Goal: Task Accomplishment & Management: Manage account settings

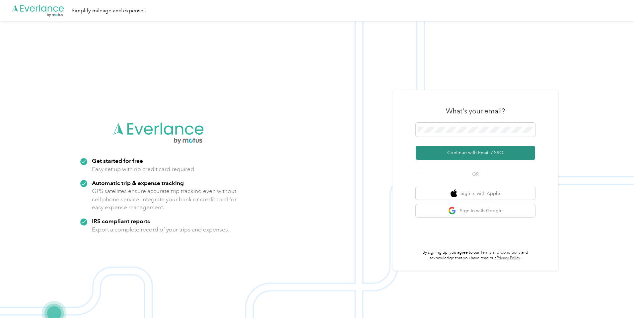
click at [475, 154] on button "Continue with Email / SSO" at bounding box center [474, 153] width 119 height 14
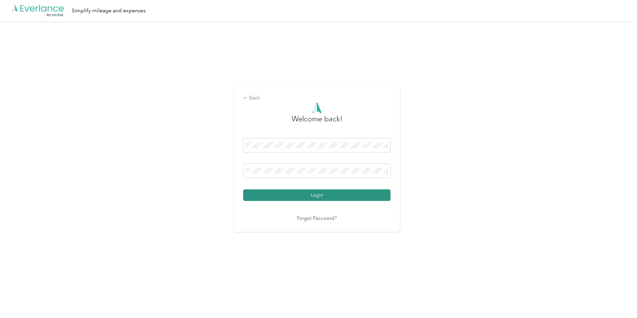
click at [316, 197] on button "Login" at bounding box center [316, 195] width 147 height 12
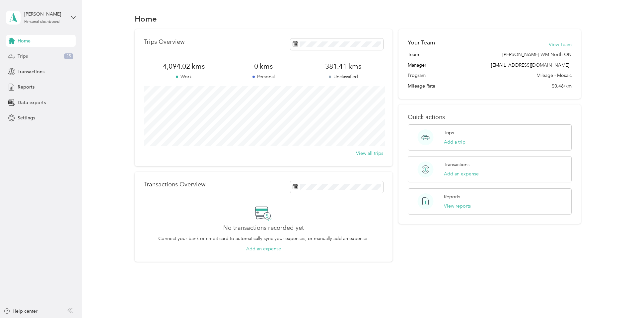
click at [27, 55] on span "Trips" at bounding box center [23, 56] width 10 height 7
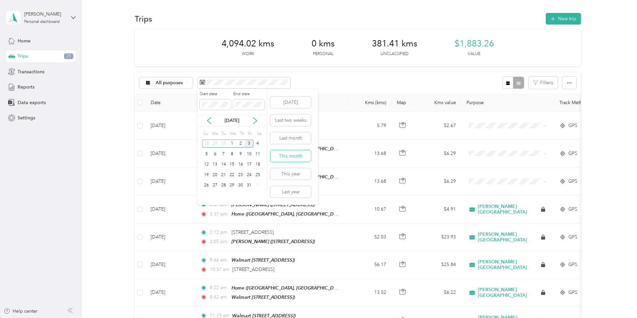
click at [296, 157] on button "This month" at bounding box center [290, 156] width 40 height 12
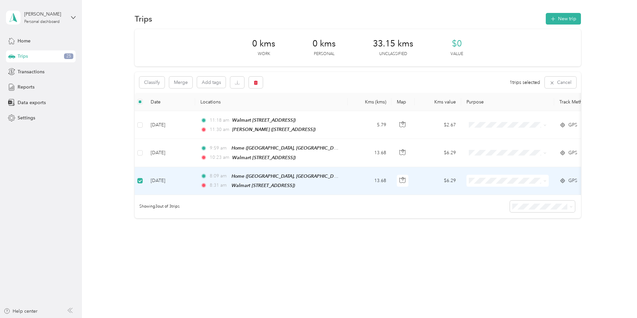
click at [168, 177] on td "[DATE]" at bounding box center [170, 181] width 50 height 28
click at [165, 179] on td "[DATE]" at bounding box center [170, 181] width 50 height 28
click at [160, 180] on td "[DATE]" at bounding box center [170, 182] width 50 height 28
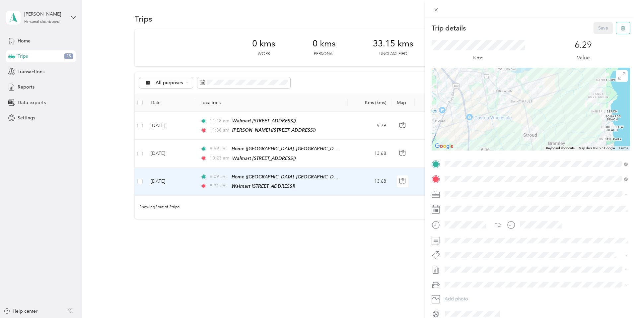
click at [626, 30] on button "button" at bounding box center [623, 28] width 14 height 12
click at [603, 38] on button "Yes" at bounding box center [603, 36] width 13 height 11
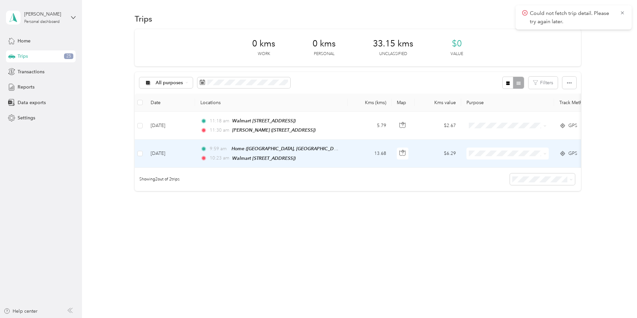
click at [162, 152] on td "[DATE]" at bounding box center [170, 154] width 50 height 28
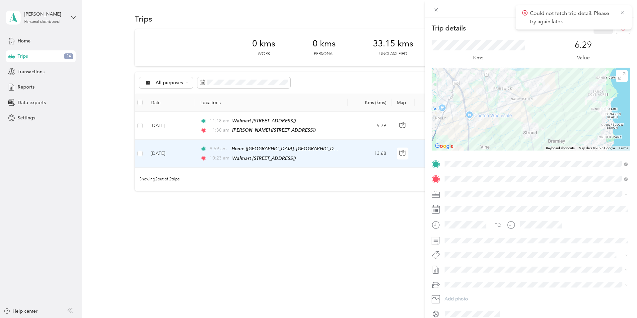
click at [459, 205] on span "[PERSON_NAME] [GEOGRAPHIC_DATA]" at bounding box center [490, 205] width 86 height 6
click at [469, 280] on button "P&g Continuity" at bounding box center [465, 279] width 37 height 8
click at [605, 31] on button "Save" at bounding box center [602, 28] width 19 height 12
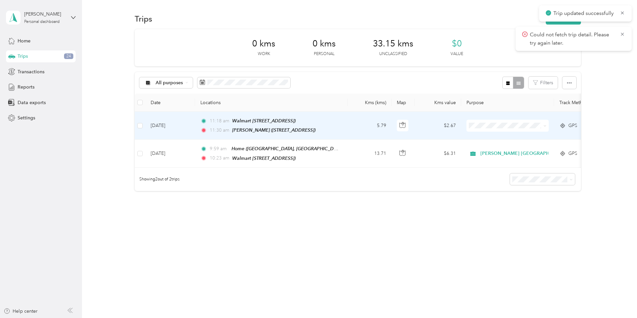
click at [164, 124] on td "[DATE]" at bounding box center [170, 126] width 50 height 28
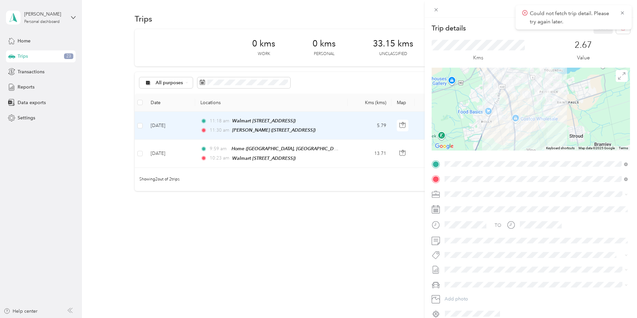
click at [451, 206] on div "[PERSON_NAME] [GEOGRAPHIC_DATA]" at bounding box center [536, 205] width 178 height 7
click at [472, 279] on button "P&g Continuity" at bounding box center [465, 279] width 37 height 8
click at [604, 32] on button "Save" at bounding box center [602, 28] width 19 height 12
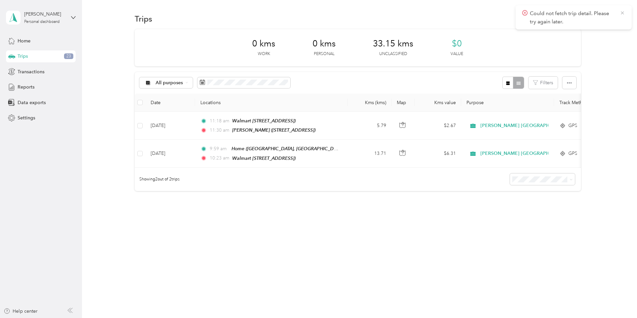
click at [623, 13] on icon at bounding box center [621, 13] width 5 height 6
click at [563, 20] on button "New trip" at bounding box center [562, 19] width 35 height 12
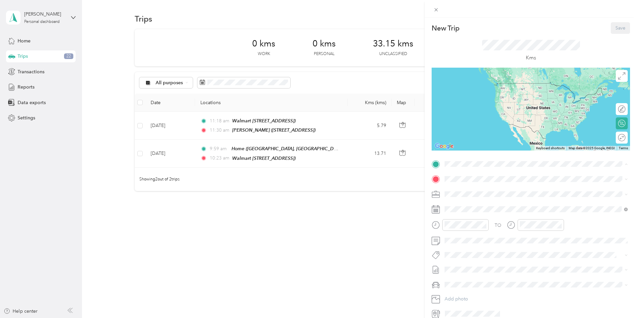
click at [481, 256] on div "Zehrs Yonge [STREET_ADDRESS]" at bounding box center [478, 257] width 42 height 14
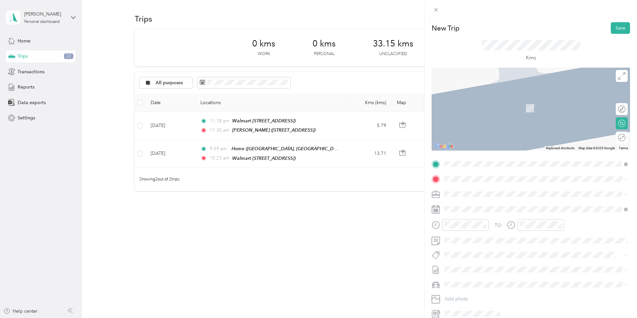
click at [461, 203] on strong "Home" at bounding box center [463, 202] width 13 height 6
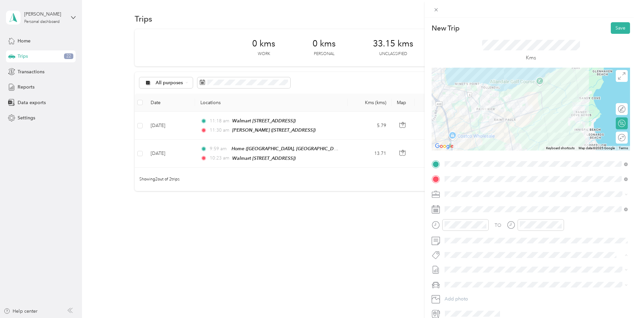
click at [469, 279] on button "P&g Continuity" at bounding box center [465, 279] width 37 height 8
click at [483, 224] on icon "close-circle" at bounding box center [483, 224] width 5 height 5
click at [451, 151] on div "02" at bounding box center [451, 152] width 16 height 9
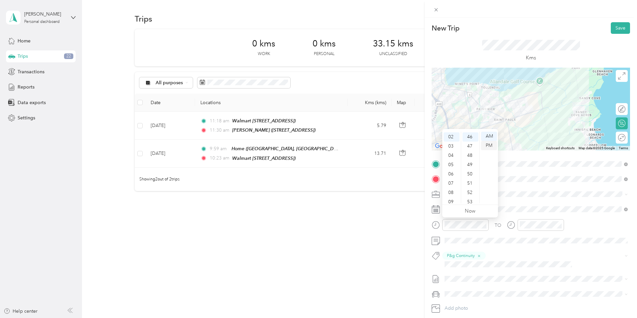
click at [489, 145] on div "PM" at bounding box center [489, 145] width 16 height 9
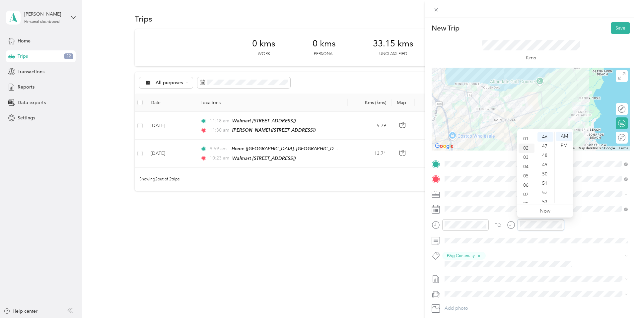
scroll to position [0, 0]
click at [526, 155] on div "02" at bounding box center [526, 154] width 16 height 9
click at [562, 147] on div "PM" at bounding box center [564, 145] width 16 height 9
click at [620, 28] on button "Save" at bounding box center [619, 28] width 19 height 12
